Goal: Task Accomplishment & Management: Manage account settings

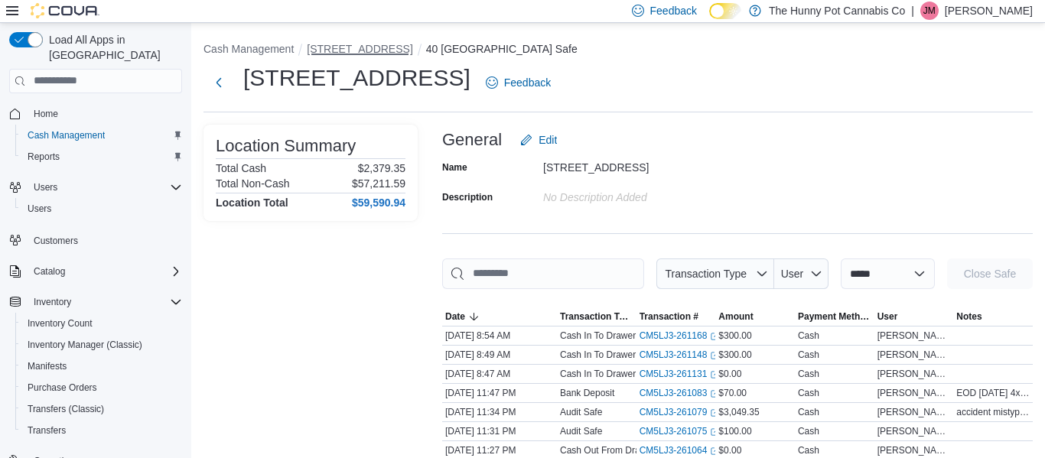
click at [334, 49] on button "[STREET_ADDRESS]" at bounding box center [360, 49] width 106 height 12
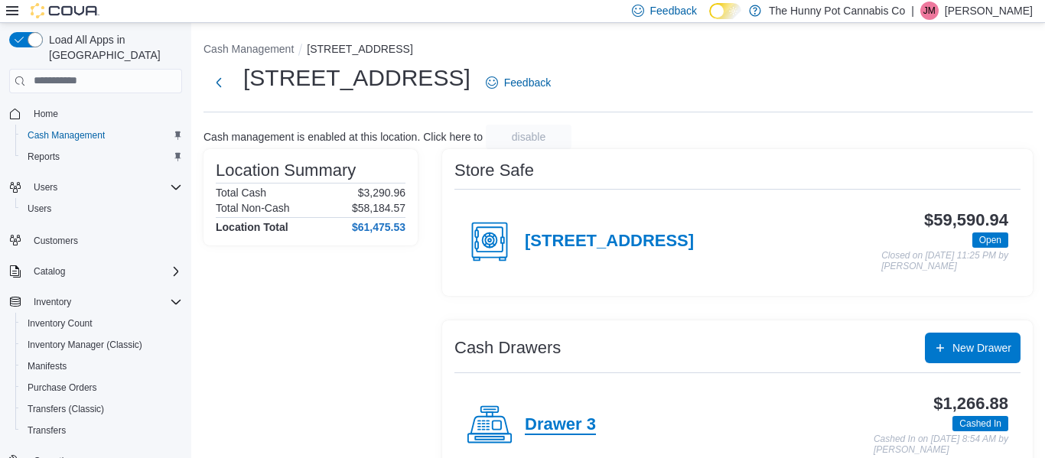
click at [566, 418] on h4 "Drawer 3" at bounding box center [560, 426] width 71 height 20
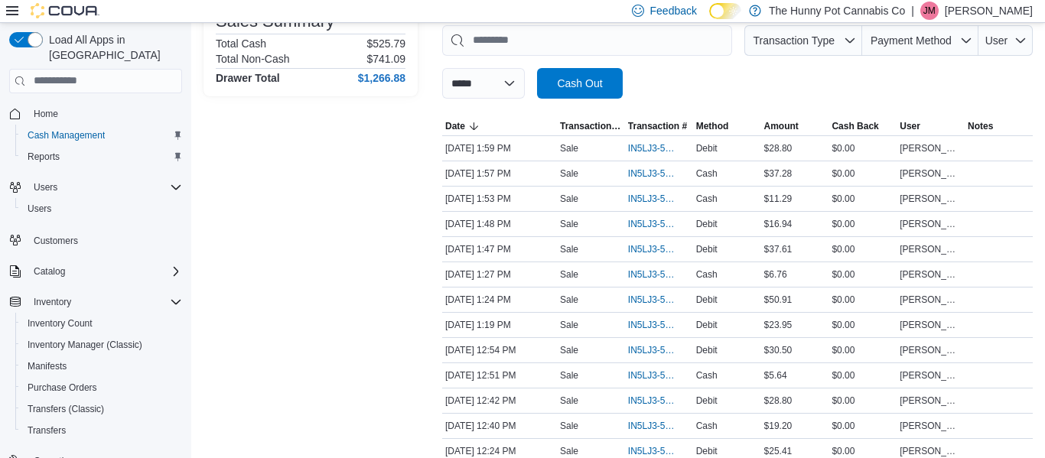
scroll to position [240, 0]
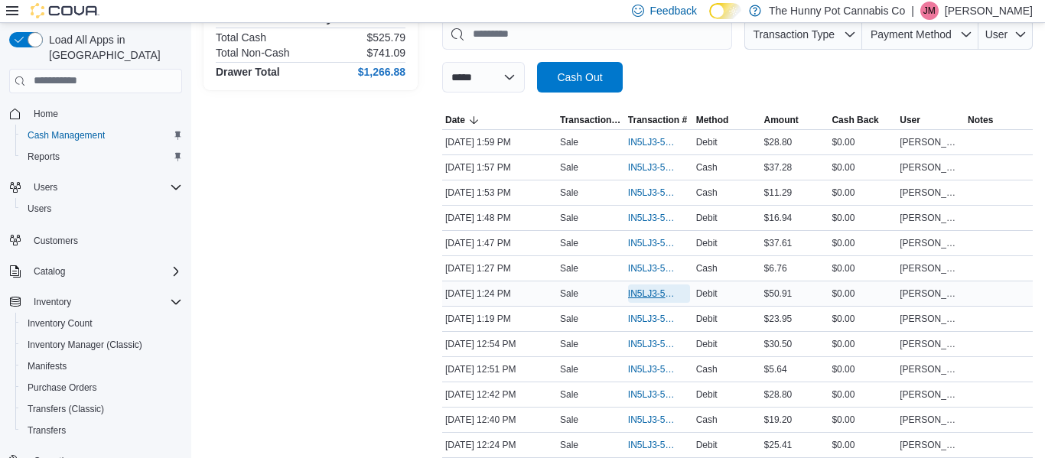
click at [642, 292] on span "IN5LJ3-5755631" at bounding box center [651, 294] width 47 height 12
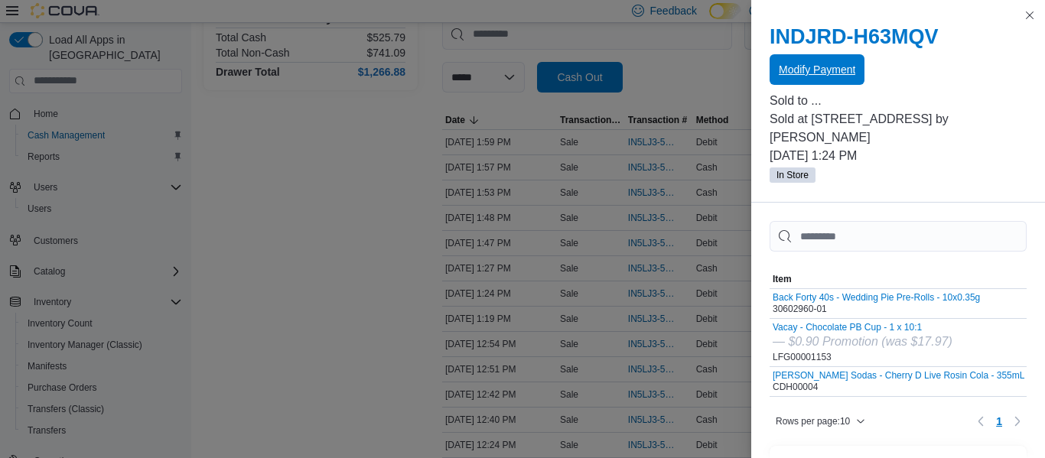
click at [832, 73] on span "Modify Payment" at bounding box center [817, 69] width 77 height 15
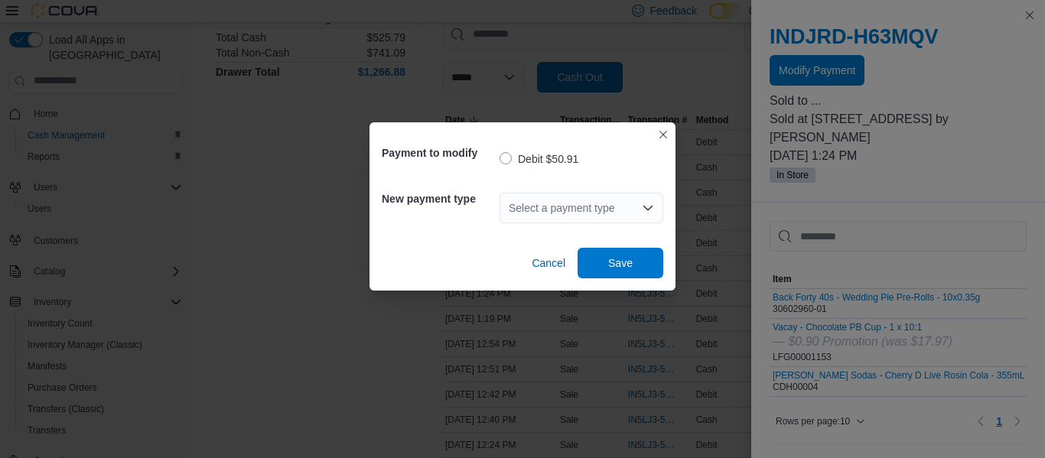
click at [617, 209] on div "Select a payment type" at bounding box center [582, 208] width 164 height 31
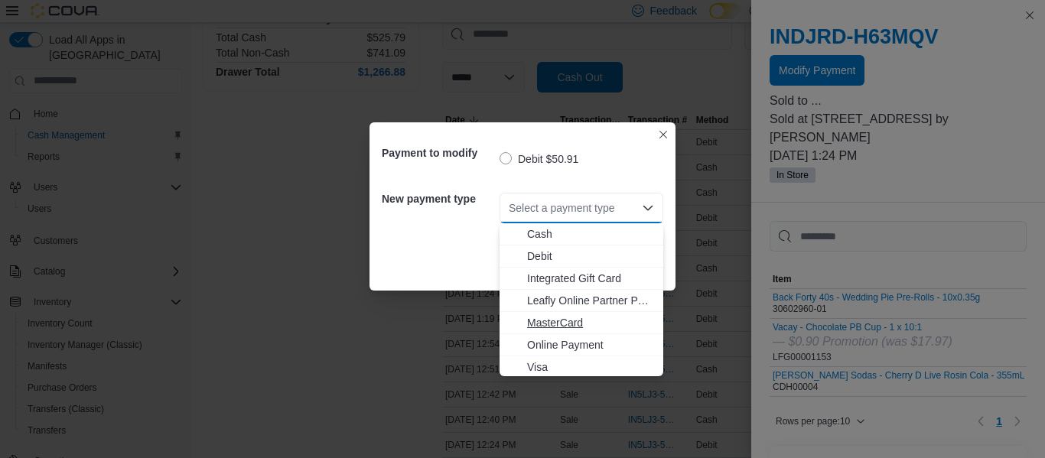
click at [572, 319] on span "MasterCard" at bounding box center [590, 322] width 127 height 15
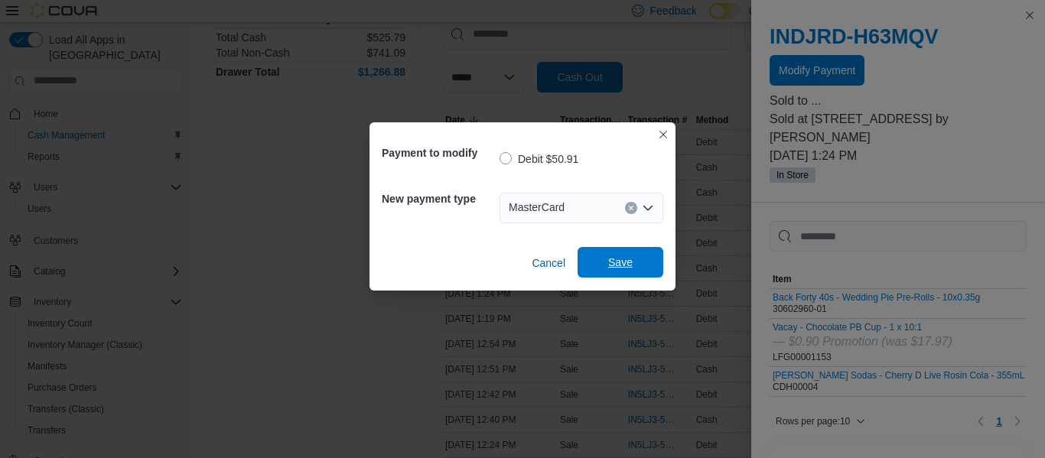
click at [615, 270] on span "Save" at bounding box center [620, 262] width 67 height 31
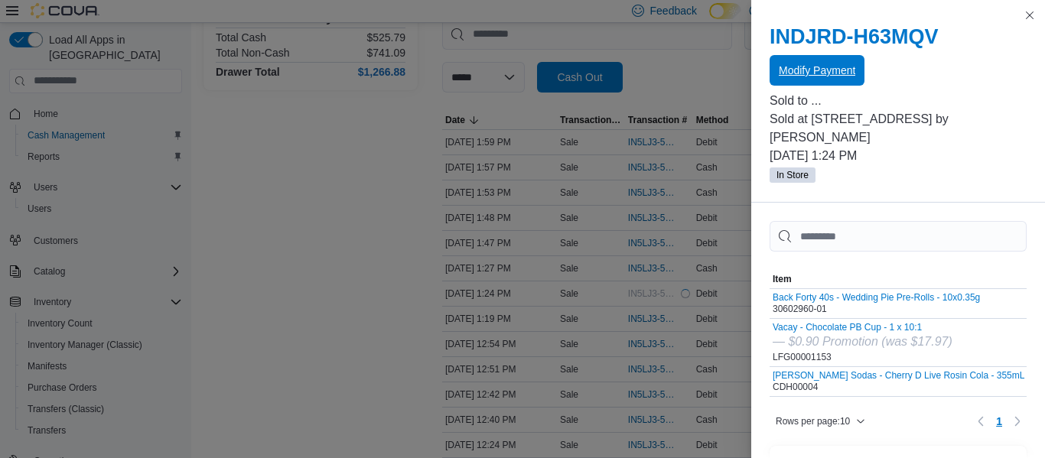
scroll to position [0, 0]
